Goal: Obtain resource: Download file/media

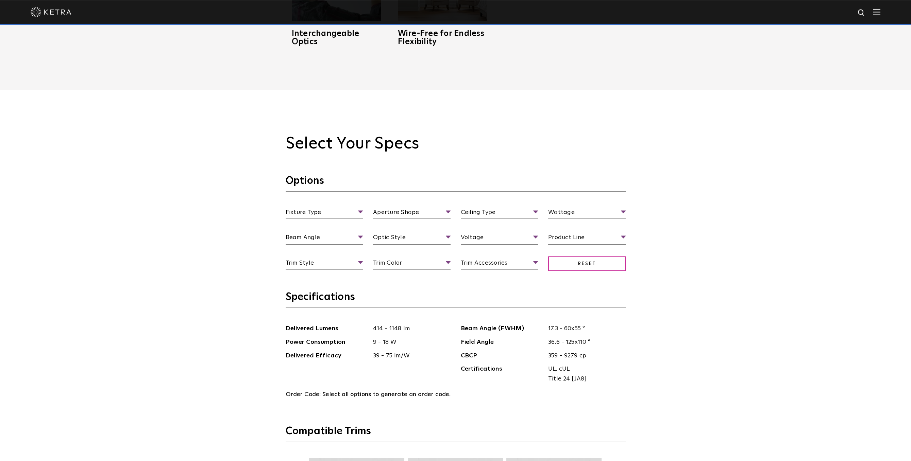
scroll to position [702, 0]
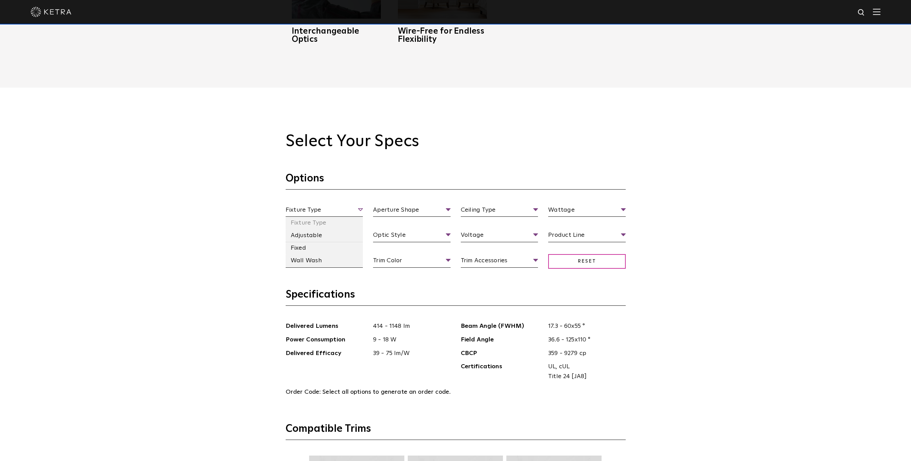
click at [354, 209] on span "Fixture Type" at bounding box center [325, 211] width 78 height 12
click at [301, 248] on li "Fixed" at bounding box center [325, 248] width 78 height 13
click at [442, 208] on span "Aperture Shape" at bounding box center [412, 211] width 78 height 12
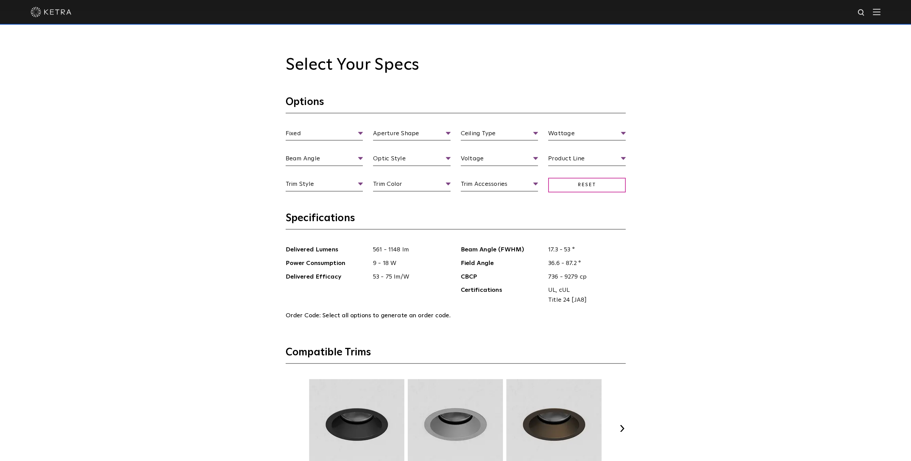
scroll to position [772, 0]
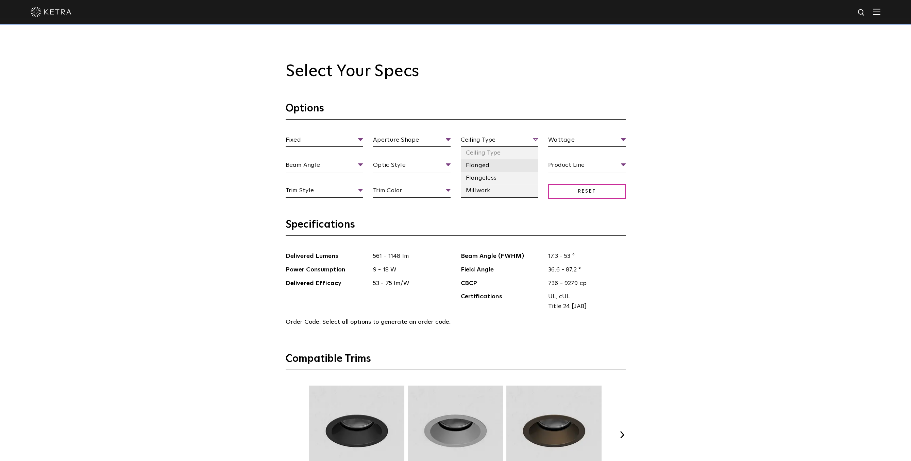
click at [489, 166] on li "Flanged" at bounding box center [500, 165] width 78 height 13
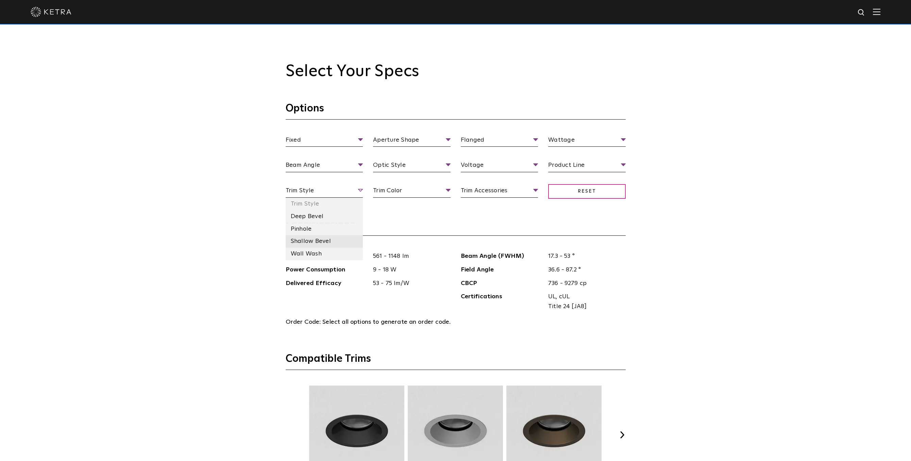
click at [322, 244] on li "Shallow Bevel" at bounding box center [325, 241] width 78 height 13
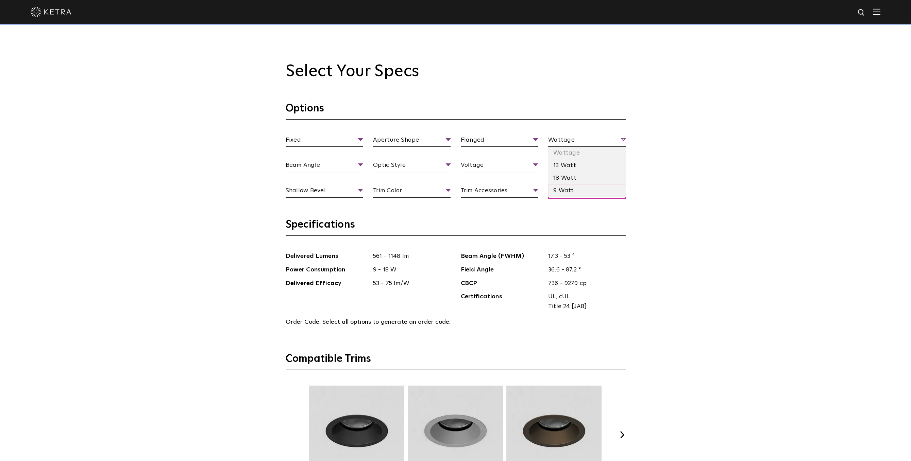
click at [623, 137] on span "Wattage" at bounding box center [587, 141] width 78 height 12
click at [571, 169] on li "13 Watt" at bounding box center [587, 165] width 78 height 13
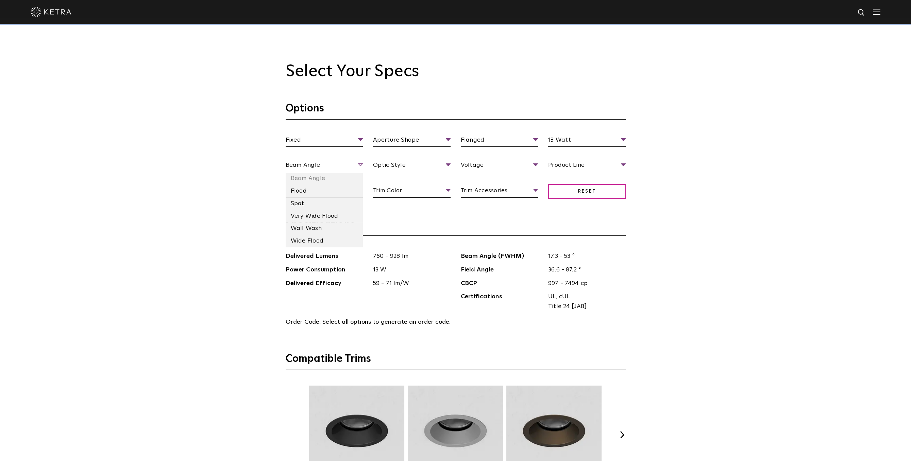
click at [361, 168] on span "Beam Angle" at bounding box center [325, 166] width 78 height 12
click at [306, 194] on li "Flood" at bounding box center [325, 191] width 78 height 13
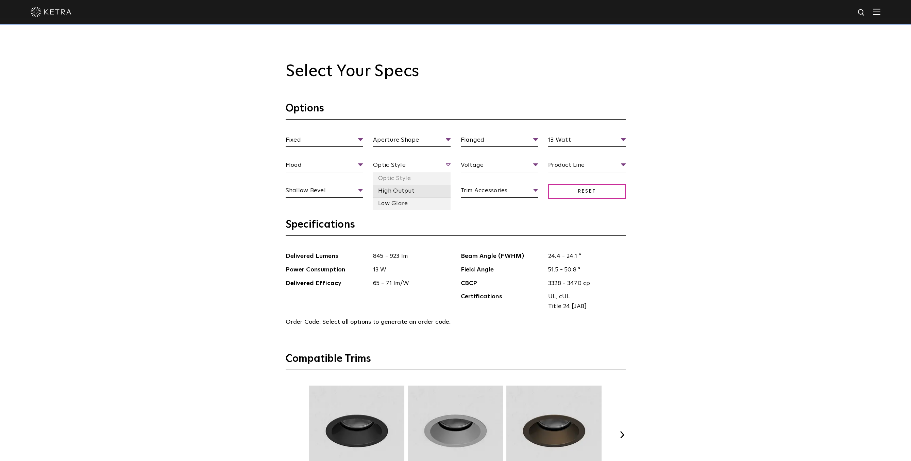
click at [401, 194] on li "High Output" at bounding box center [412, 191] width 78 height 13
click at [473, 190] on li "120 V" at bounding box center [500, 191] width 78 height 13
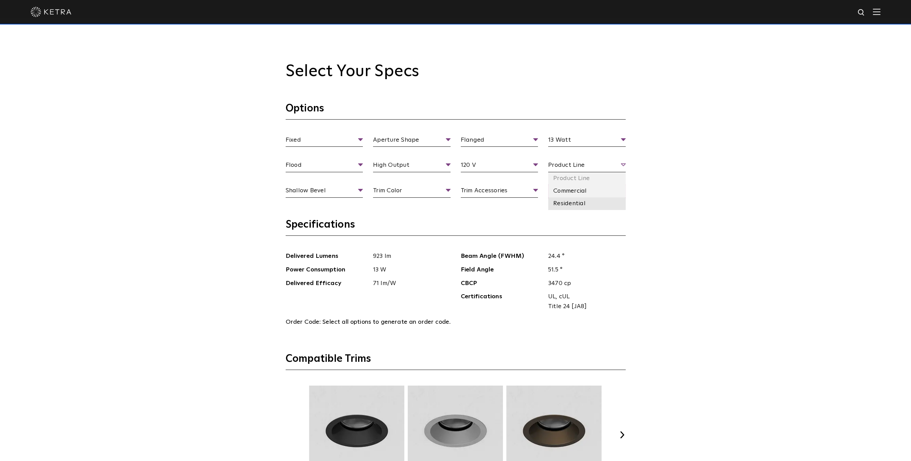
click at [570, 201] on li "Residential" at bounding box center [587, 204] width 78 height 13
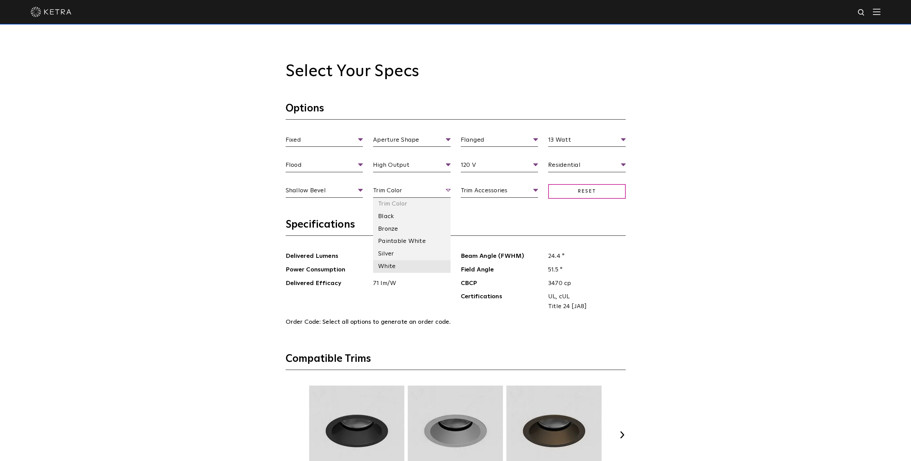
click at [394, 267] on li "White" at bounding box center [412, 266] width 78 height 13
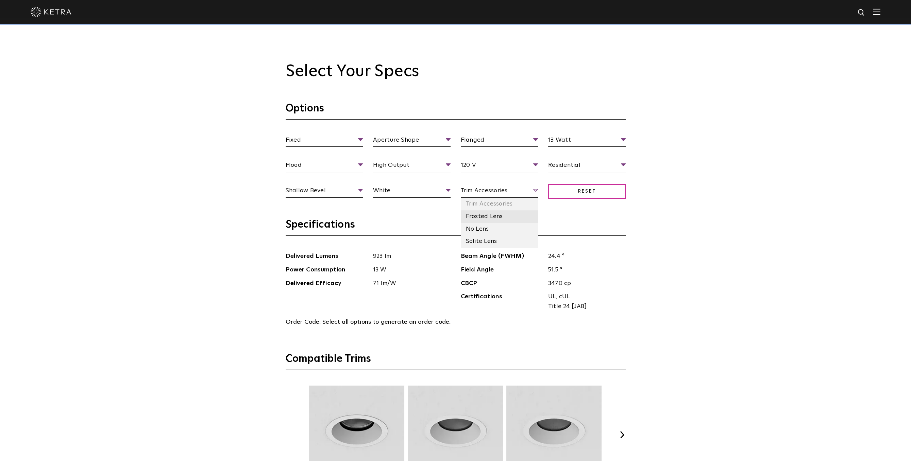
click at [490, 217] on li "Frosted Lens" at bounding box center [500, 216] width 78 height 13
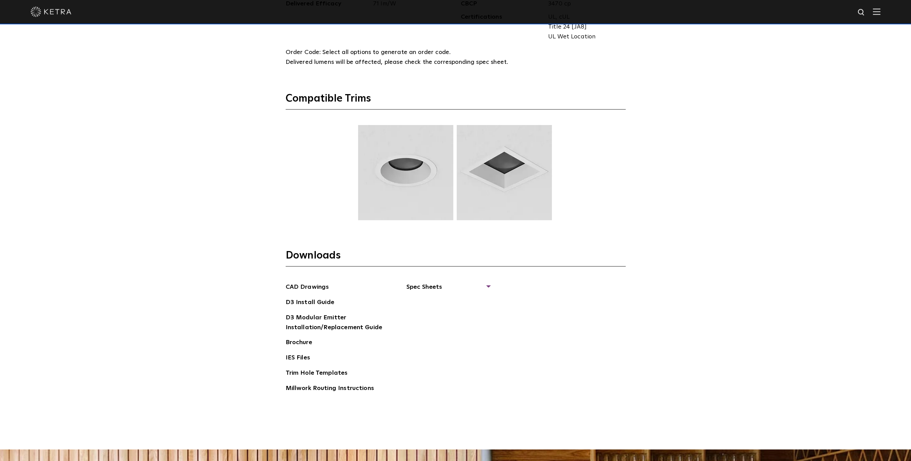
scroll to position [1053, 0]
click at [301, 339] on link "Brochure" at bounding box center [299, 342] width 27 height 11
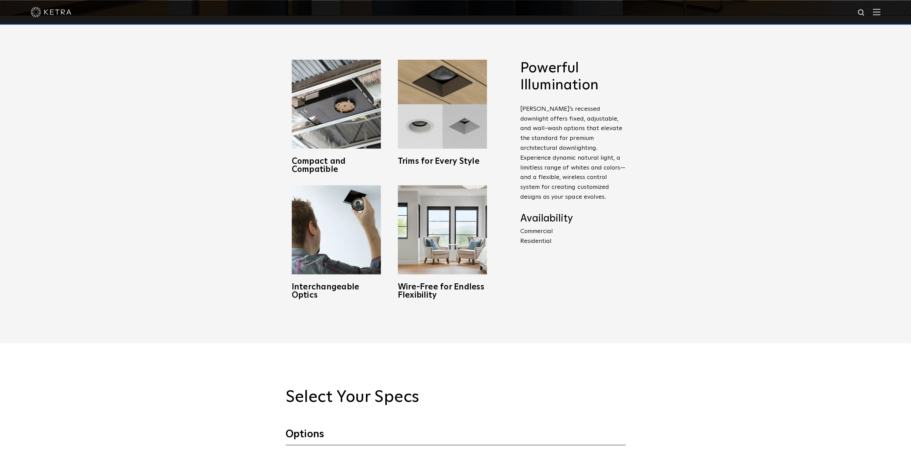
scroll to position [316, 0]
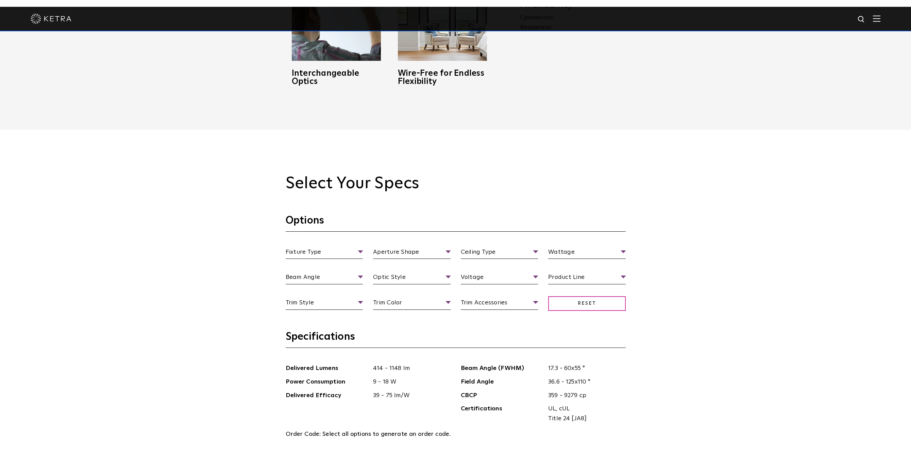
scroll to position [666, 0]
